Goal: Find specific page/section: Find specific page/section

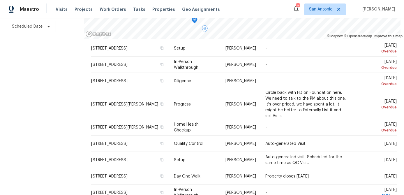
scroll to position [221, 0]
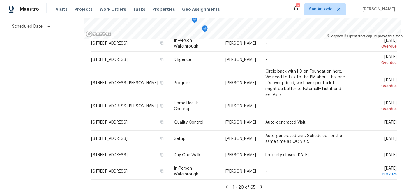
click at [260, 187] on icon at bounding box center [261, 186] width 2 height 3
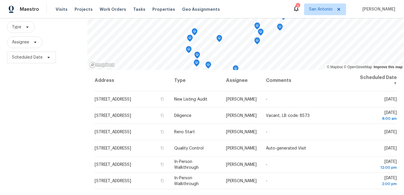
scroll to position [0, 0]
